Goal: Task Accomplishment & Management: Complete application form

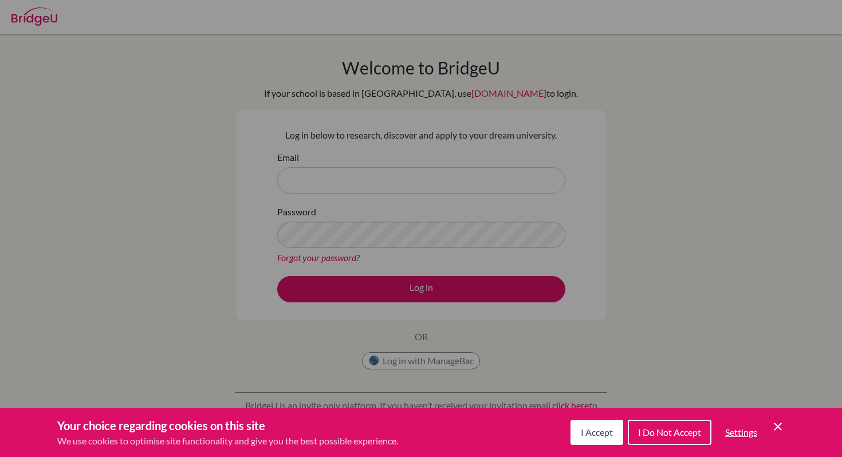
click at [597, 434] on span "I Accept" at bounding box center [597, 432] width 32 height 11
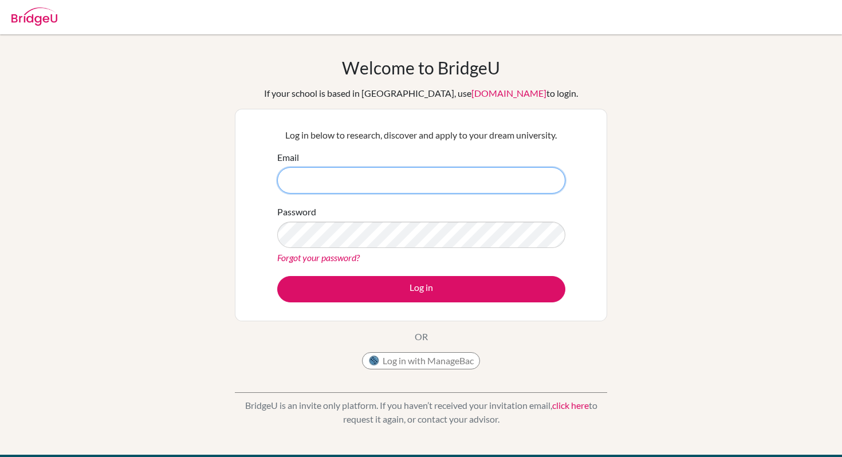
click at [409, 180] on input "Email" at bounding box center [421, 180] width 288 height 26
type input "[EMAIL_ADDRESS][DOMAIN_NAME]"
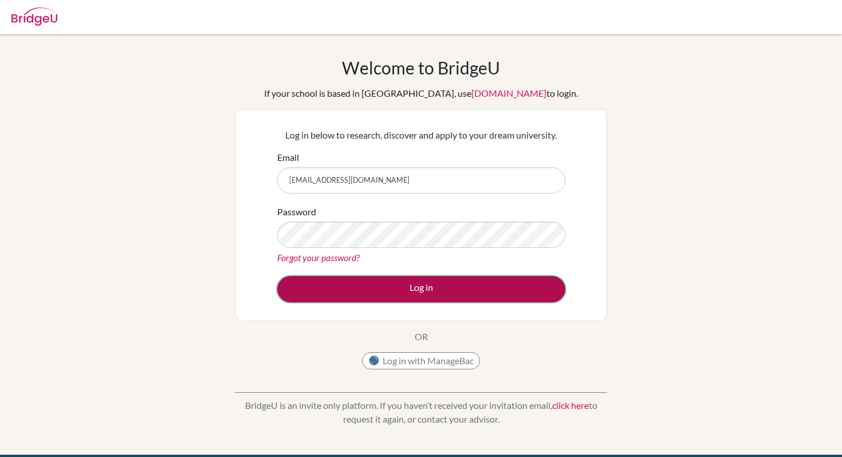
click at [420, 282] on button "Log in" at bounding box center [421, 289] width 288 height 26
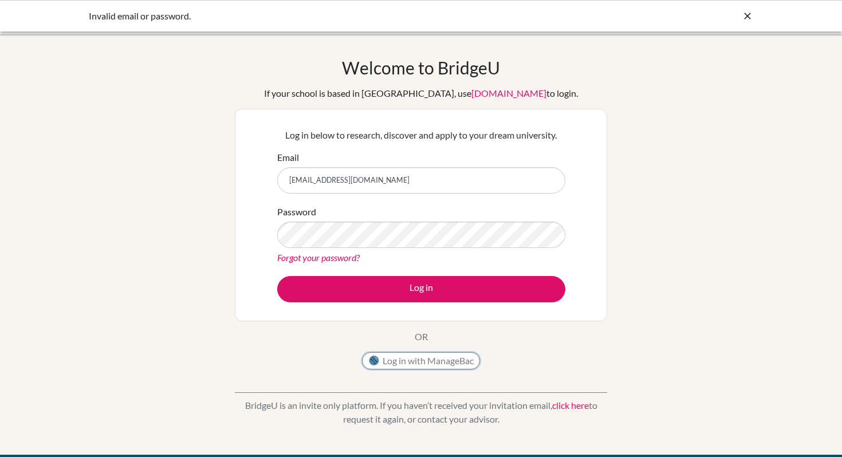
click at [431, 353] on button "Log in with ManageBac" at bounding box center [421, 360] width 118 height 17
